Goal: Information Seeking & Learning: Learn about a topic

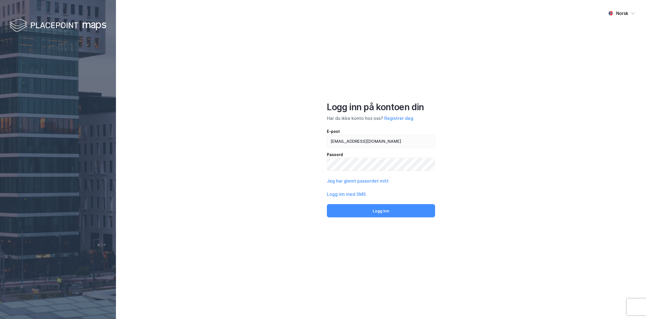
type input "hilde.martinsen@nordea.no"
click at [327, 204] on button "Logg inn" at bounding box center [381, 210] width 108 height 13
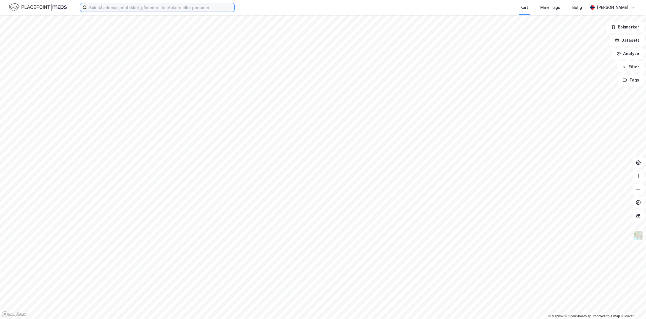
click at [107, 9] on input at bounding box center [160, 7] width 147 height 8
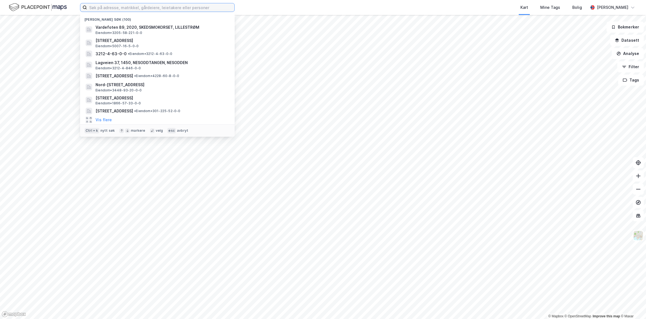
paste input "0301/216/162//2"
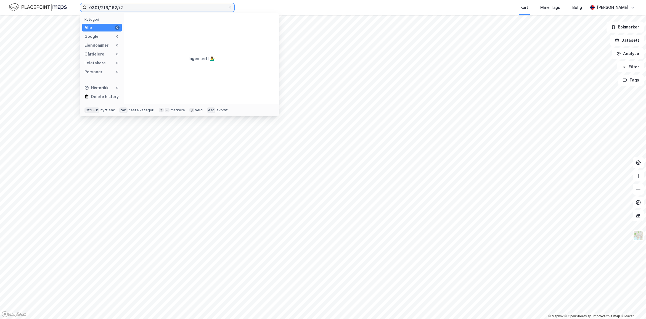
click at [117, 6] on input "0301/216/162//2" at bounding box center [157, 7] width 141 height 8
type input "0301/216/162/0/2"
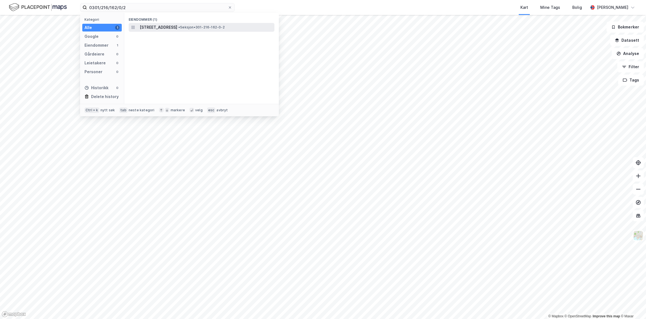
click at [163, 28] on span "[STREET_ADDRESS]" at bounding box center [159, 27] width 38 height 7
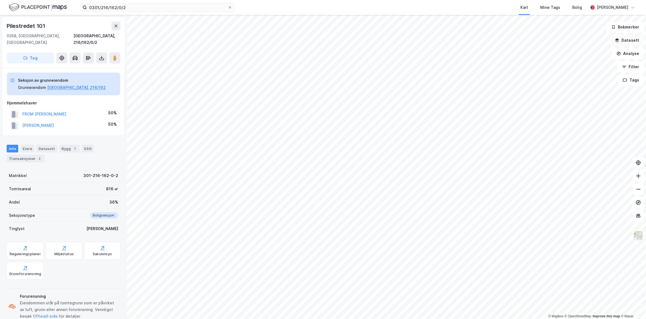
click at [634, 36] on button "Datasett" at bounding box center [627, 40] width 34 height 11
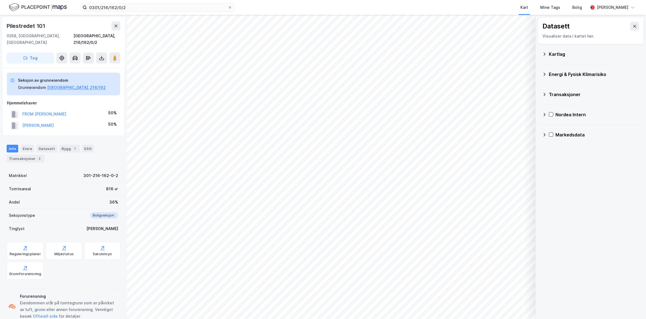
drag, startPoint x: 554, startPoint y: 51, endPoint x: 555, endPoint y: 59, distance: 7.8
click at [554, 53] on div "Kartlag" at bounding box center [594, 54] width 91 height 7
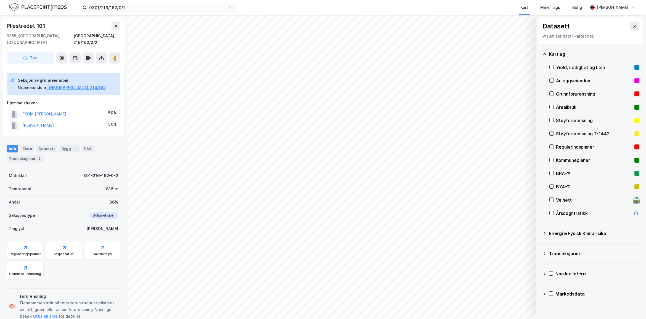
click at [577, 92] on div "Grunnforurensning" at bounding box center [594, 94] width 76 height 7
click at [509, 302] on button "Vis" at bounding box center [507, 304] width 46 height 9
click at [524, 290] on icon at bounding box center [524, 292] width 4 height 4
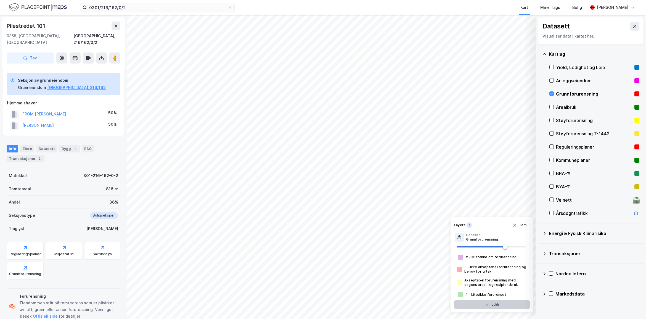
click at [507, 306] on button "Lukk" at bounding box center [492, 304] width 76 height 9
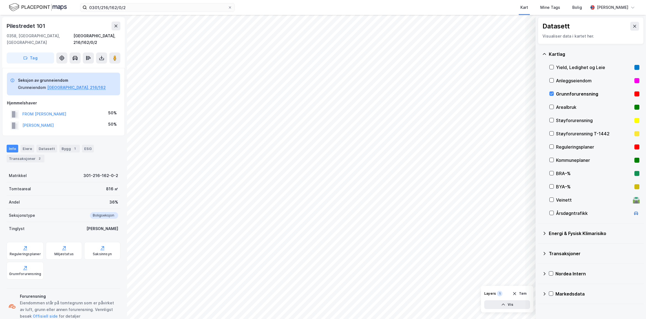
click at [544, 233] on icon at bounding box center [544, 233] width 4 height 4
click at [559, 247] on icon at bounding box center [558, 246] width 4 height 4
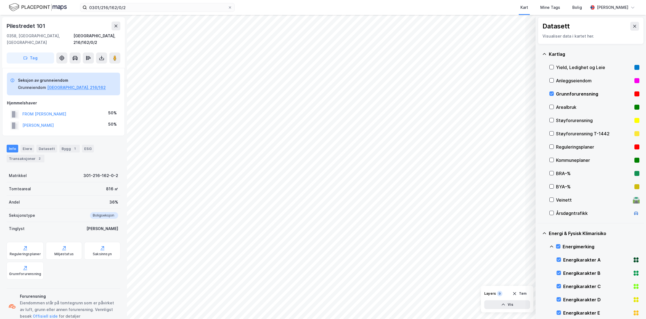
click at [551, 245] on icon at bounding box center [552, 246] width 4 height 4
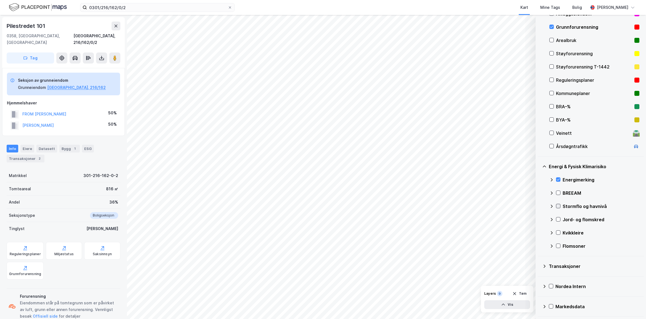
click at [558, 204] on icon at bounding box center [558, 206] width 4 height 4
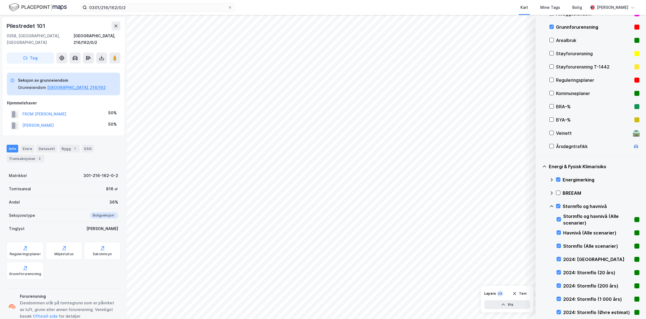
click at [551, 204] on icon at bounding box center [552, 206] width 4 height 4
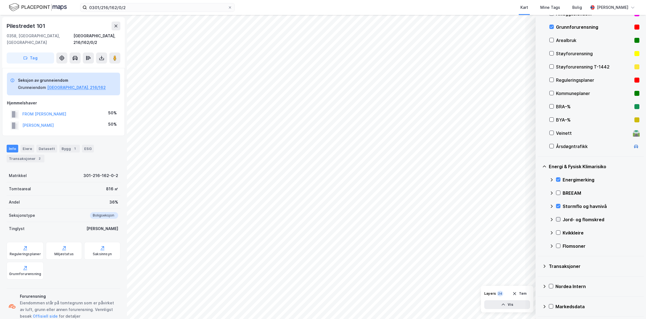
click at [561, 218] on div at bounding box center [558, 219] width 4 height 4
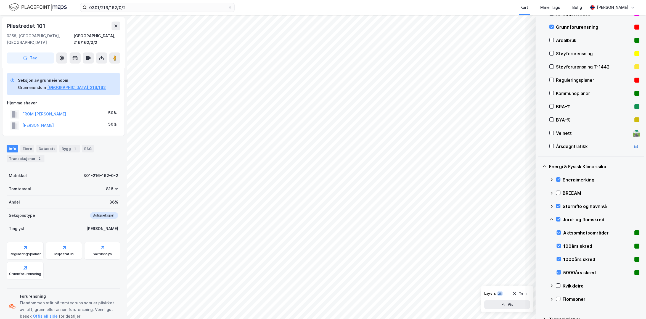
click at [552, 219] on icon at bounding box center [552, 219] width 4 height 4
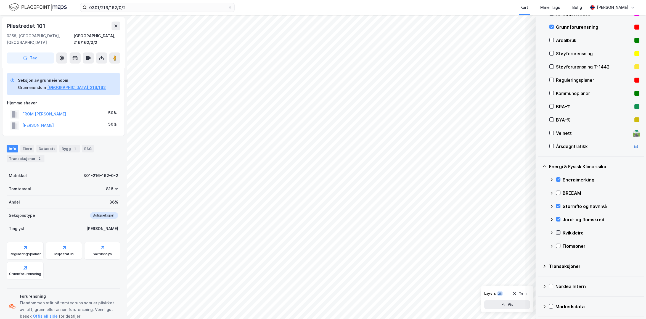
click at [558, 231] on icon at bounding box center [558, 233] width 4 height 4
click at [552, 231] on icon at bounding box center [552, 233] width 4 height 4
click at [557, 245] on icon at bounding box center [558, 246] width 4 height 4
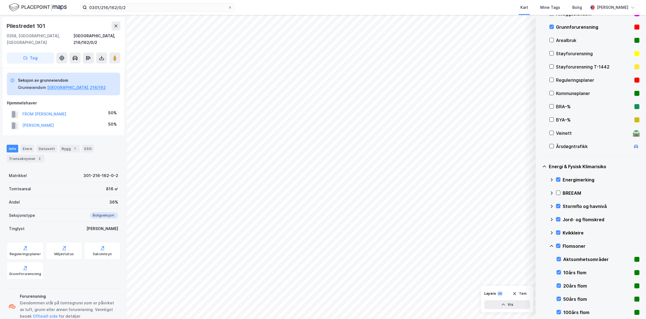
click at [551, 245] on icon at bounding box center [552, 246] width 4 height 4
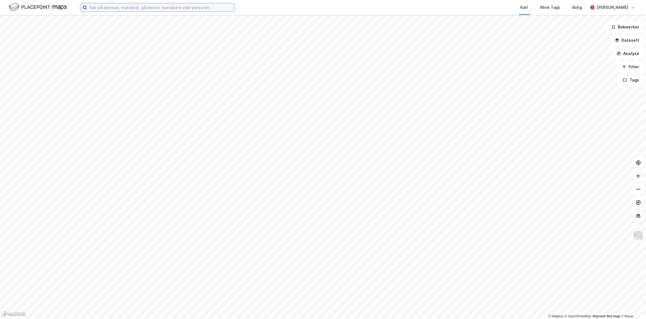
click at [143, 8] on input at bounding box center [160, 7] width 147 height 8
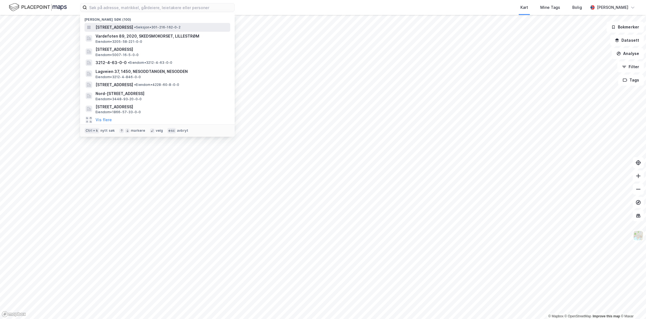
click at [133, 24] on span "[STREET_ADDRESS]" at bounding box center [115, 27] width 38 height 7
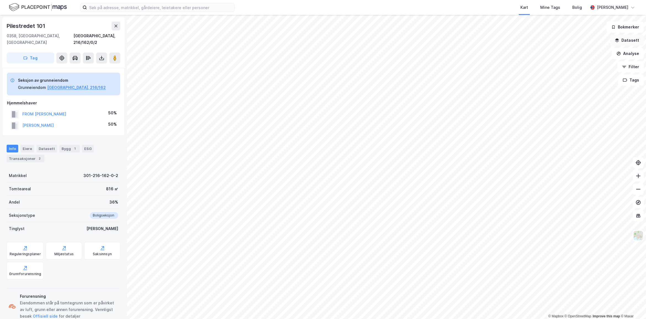
click at [631, 40] on button "Datasett" at bounding box center [627, 40] width 34 height 11
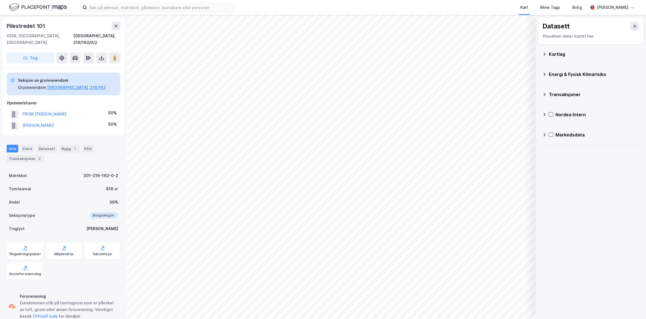
click at [557, 53] on div "Kartlag" at bounding box center [594, 54] width 91 height 7
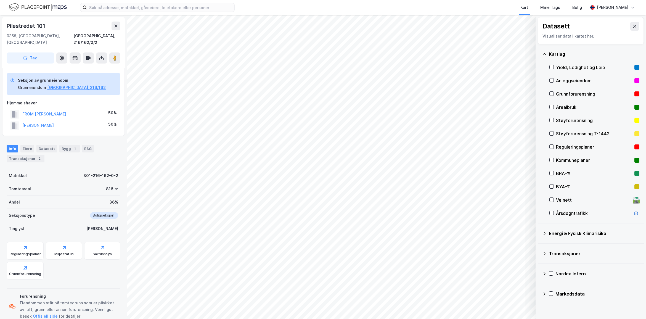
click at [566, 94] on div "Grunnforurensning" at bounding box center [594, 94] width 76 height 7
click at [556, 231] on div "Energi & Fysisk Klimarisiko" at bounding box center [594, 233] width 91 height 7
click at [558, 247] on icon at bounding box center [558, 246] width 3 height 2
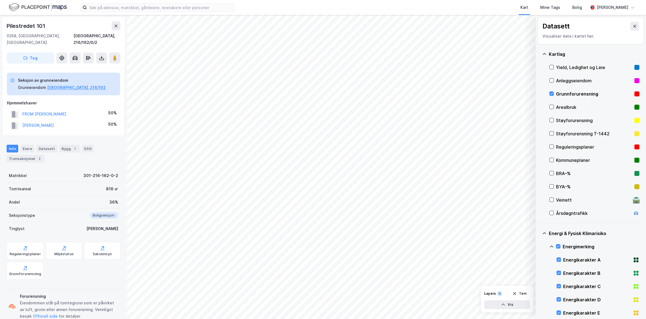
click at [551, 247] on icon at bounding box center [552, 246] width 4 height 4
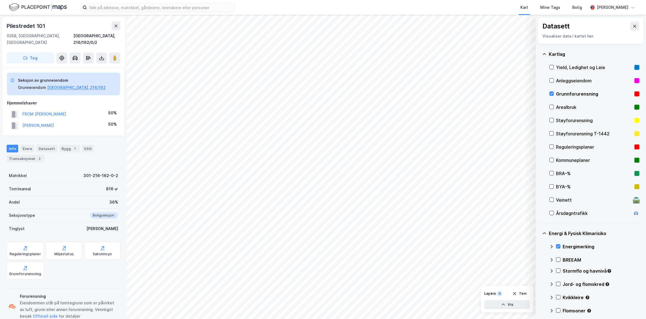
click at [557, 268] on div "Stormflo og havnivå" at bounding box center [595, 272] width 90 height 13
click at [560, 272] on icon at bounding box center [558, 271] width 4 height 4
click at [553, 270] on icon at bounding box center [552, 271] width 4 height 4
click at [559, 282] on icon at bounding box center [558, 284] width 4 height 4
click at [551, 281] on div "Jord- og flomskred" at bounding box center [595, 286] width 90 height 13
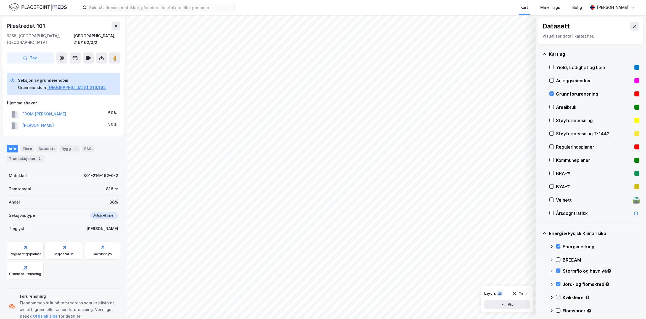
click at [558, 297] on icon at bounding box center [558, 297] width 3 height 2
click at [551, 297] on icon at bounding box center [552, 297] width 4 height 4
click at [557, 310] on icon at bounding box center [558, 310] width 4 height 4
click at [552, 310] on icon at bounding box center [551, 311] width 3 height 2
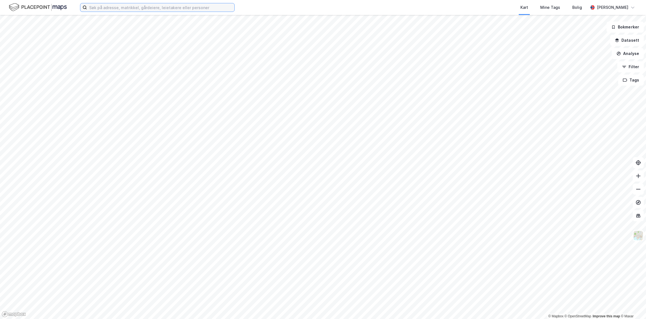
click at [135, 7] on input at bounding box center [160, 7] width 147 height 8
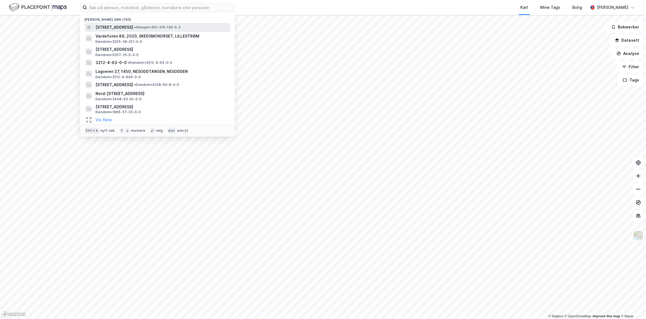
click at [128, 24] on span "[STREET_ADDRESS]" at bounding box center [115, 27] width 38 height 7
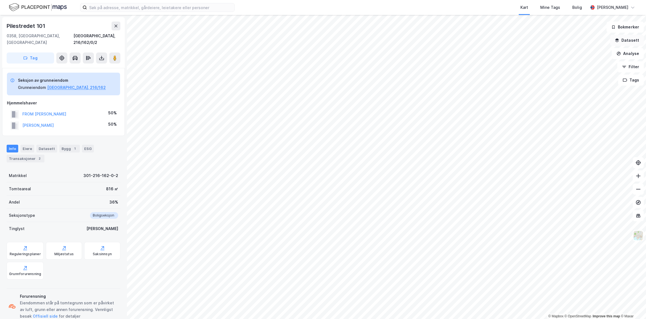
click at [630, 42] on button "Datasett" at bounding box center [627, 40] width 34 height 11
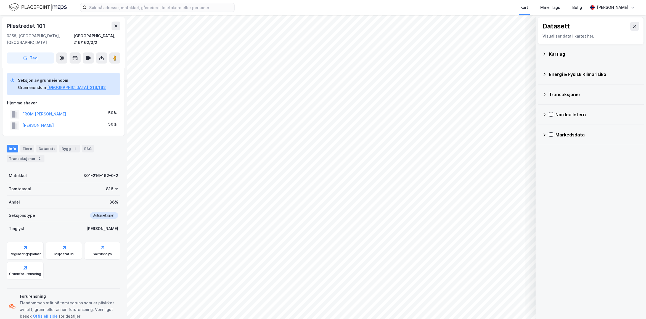
click at [559, 54] on div "Kartlag" at bounding box center [594, 54] width 91 height 7
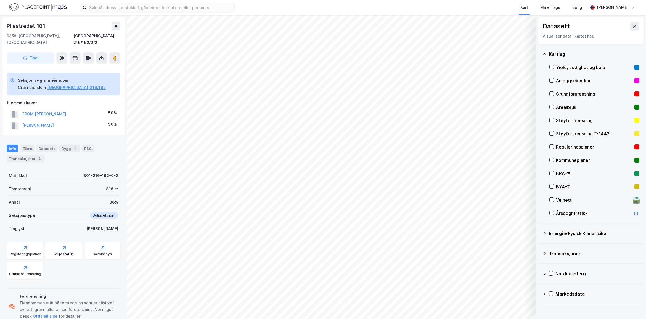
click at [563, 94] on div "Grunnforurensning" at bounding box center [594, 94] width 76 height 7
click at [568, 234] on div "Energi & Fysisk Klimarisiko" at bounding box center [594, 233] width 91 height 7
click at [559, 246] on icon at bounding box center [558, 246] width 4 height 4
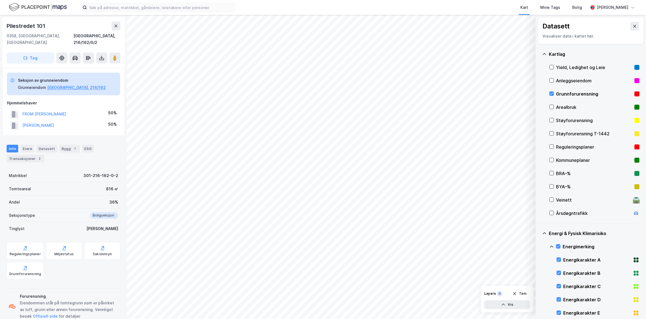
click at [543, 232] on icon at bounding box center [544, 233] width 4 height 4
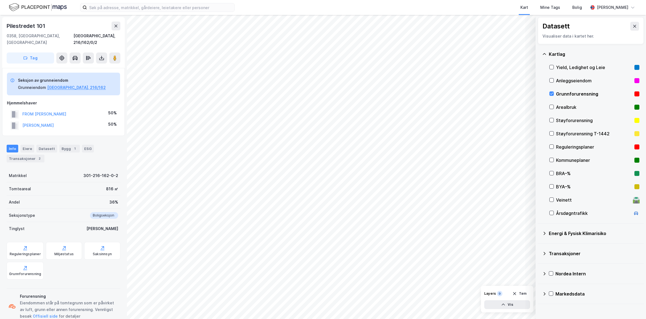
click at [544, 236] on div "Energi & Fysisk Klimarisiko" at bounding box center [590, 233] width 97 height 13
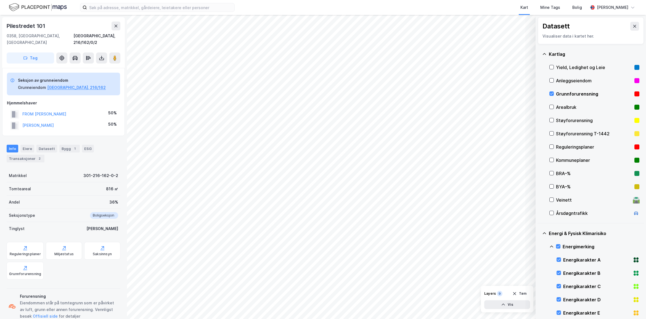
click at [552, 247] on icon at bounding box center [552, 246] width 4 height 4
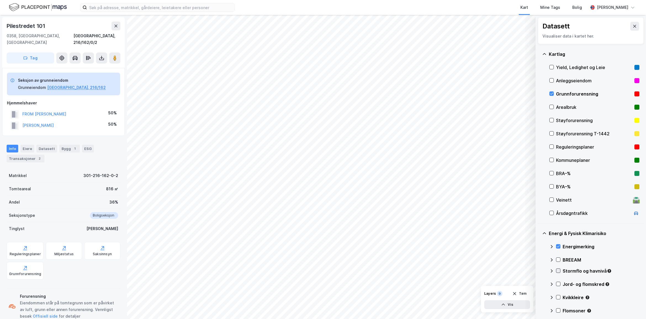
click at [557, 270] on icon at bounding box center [558, 271] width 4 height 4
click at [552, 270] on icon at bounding box center [552, 271] width 4 height 4
click at [557, 282] on icon at bounding box center [558, 284] width 4 height 4
click at [553, 282] on icon at bounding box center [552, 284] width 4 height 4
click at [559, 295] on icon at bounding box center [558, 297] width 4 height 4
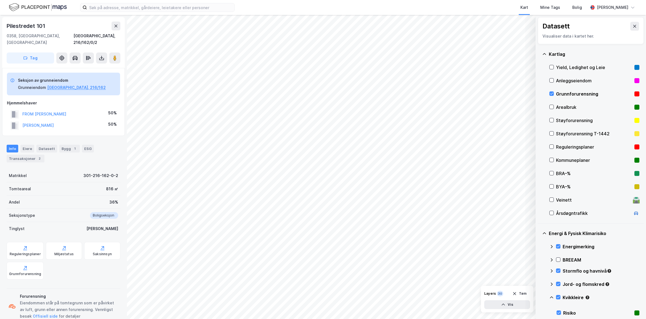
click at [551, 296] on icon at bounding box center [552, 297] width 4 height 4
click at [559, 309] on icon at bounding box center [558, 310] width 4 height 4
click at [551, 309] on icon at bounding box center [552, 310] width 4 height 4
